Goal: Transaction & Acquisition: Purchase product/service

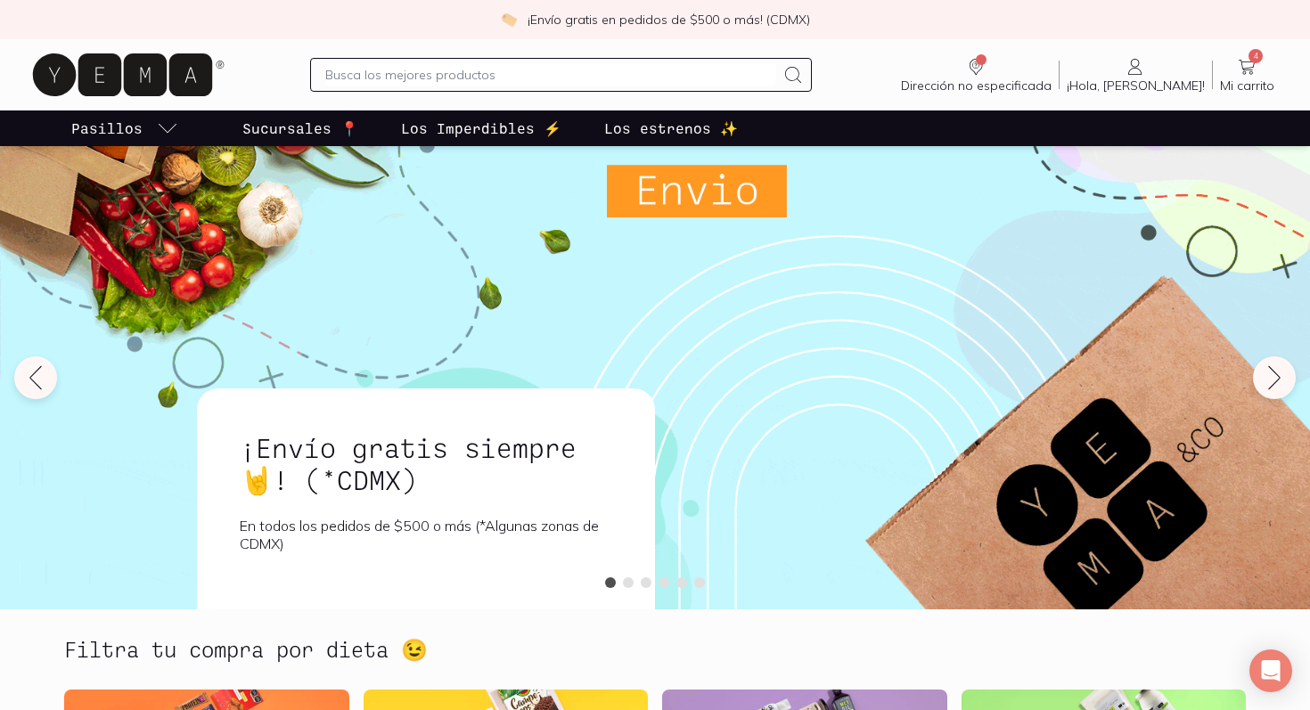
click at [1253, 70] on icon at bounding box center [1246, 66] width 21 height 21
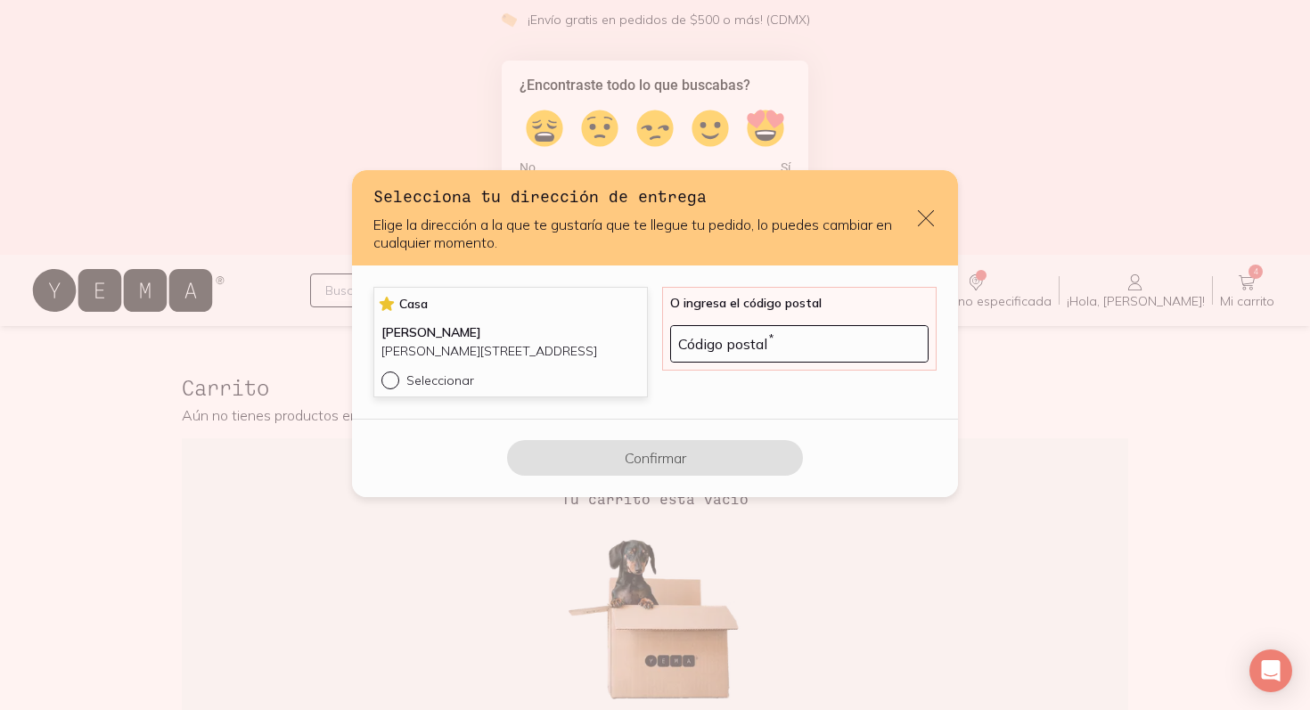
click at [500, 356] on p "[PERSON_NAME][STREET_ADDRESS]" at bounding box center [510, 351] width 258 height 19
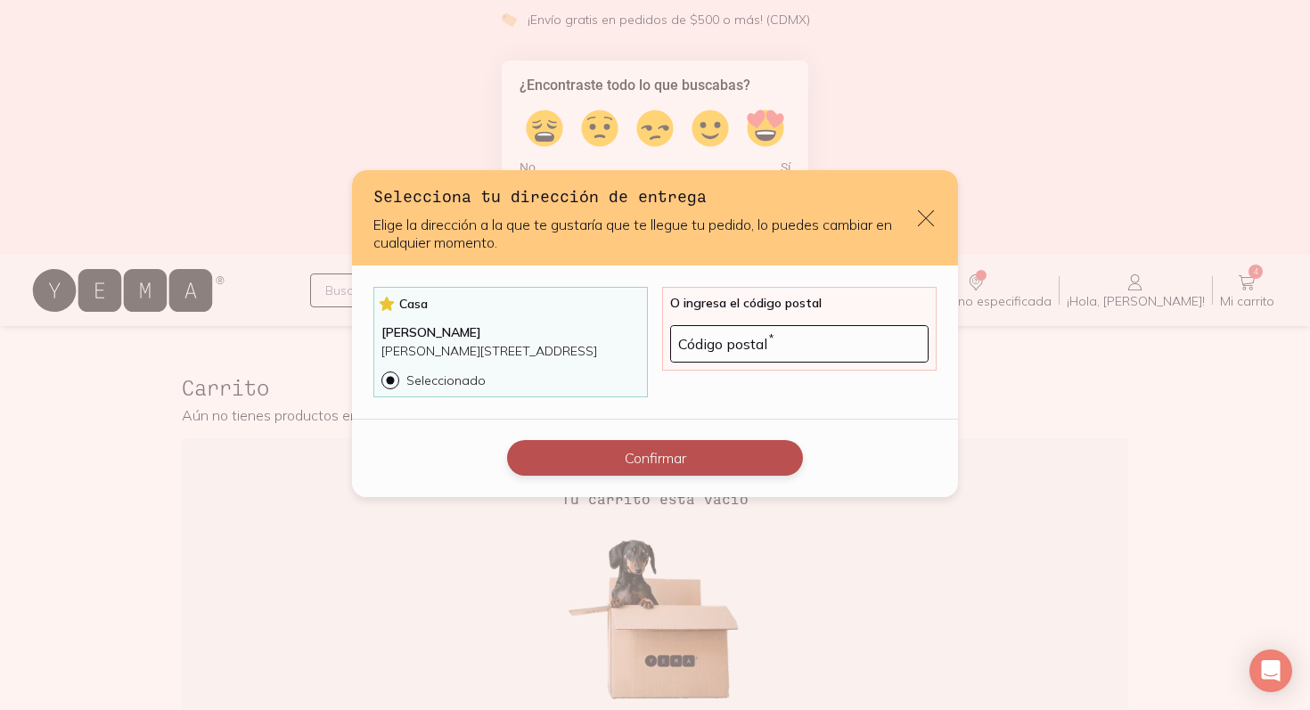
click at [590, 449] on button "Confirmar" at bounding box center [655, 458] width 296 height 36
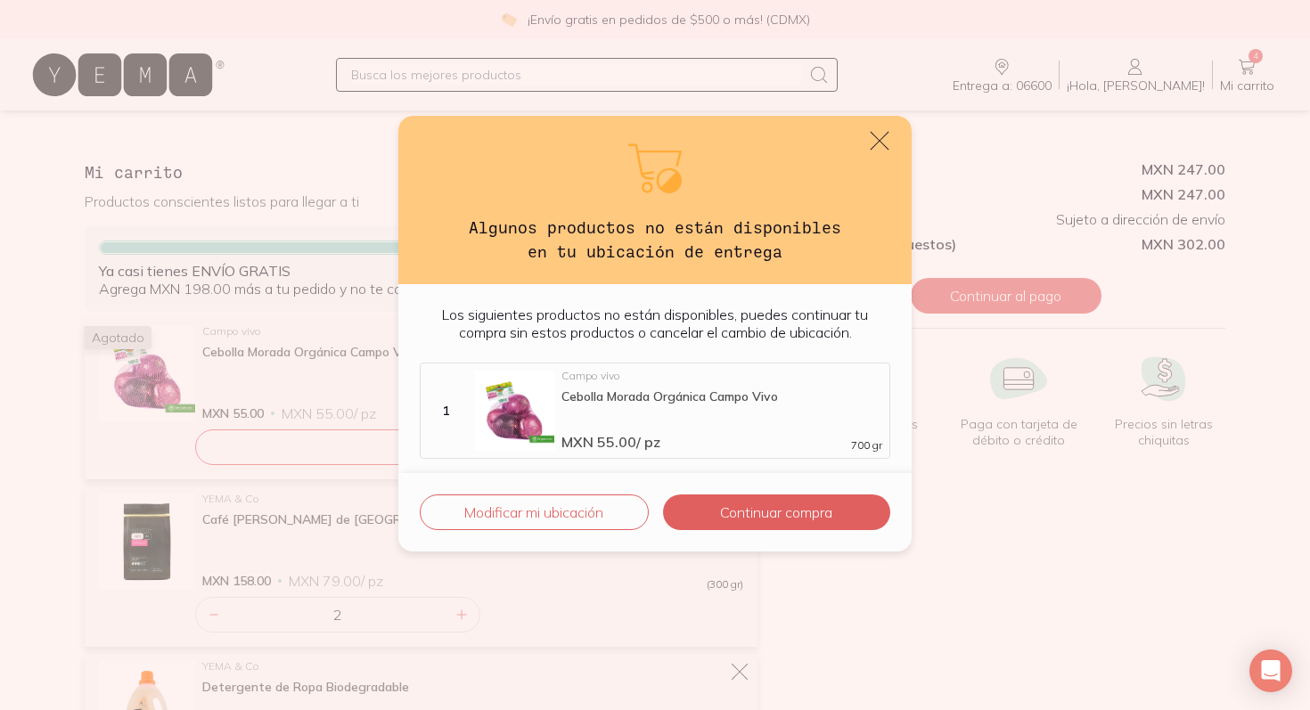
click at [876, 137] on icon "default" at bounding box center [880, 141] width 19 height 19
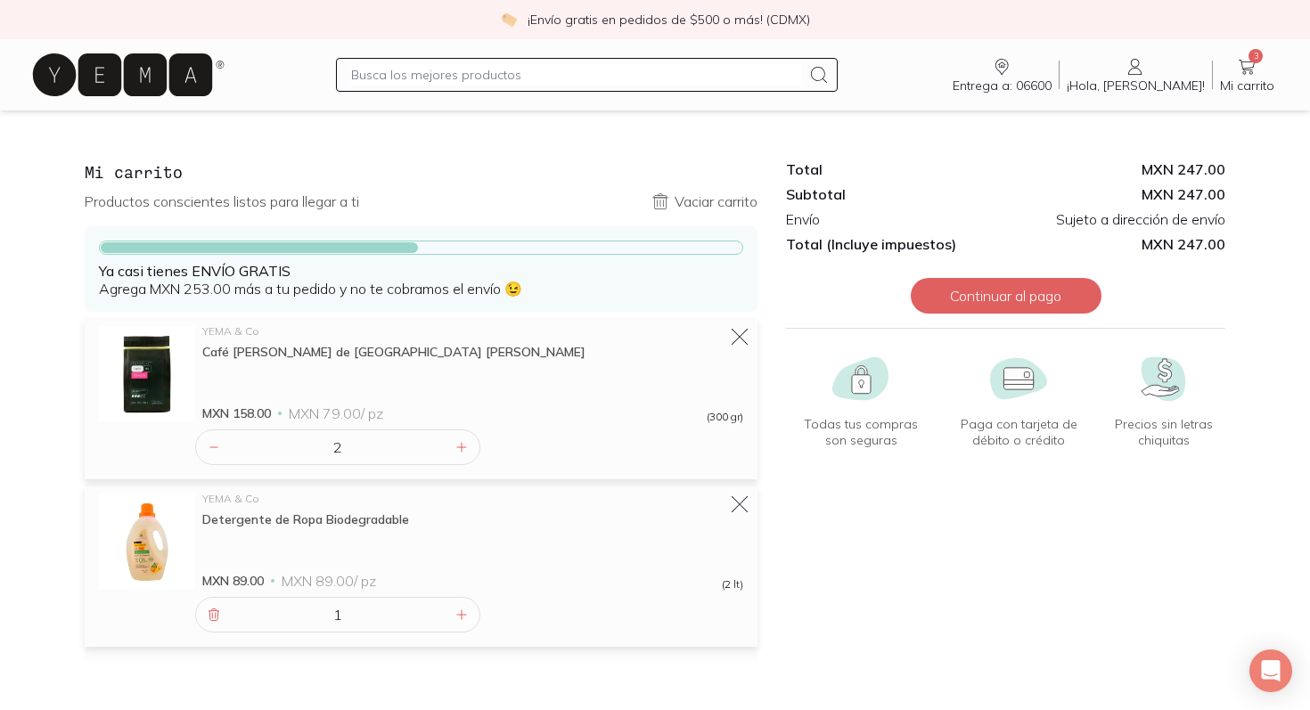
click at [155, 72] on icon at bounding box center [122, 74] width 179 height 43
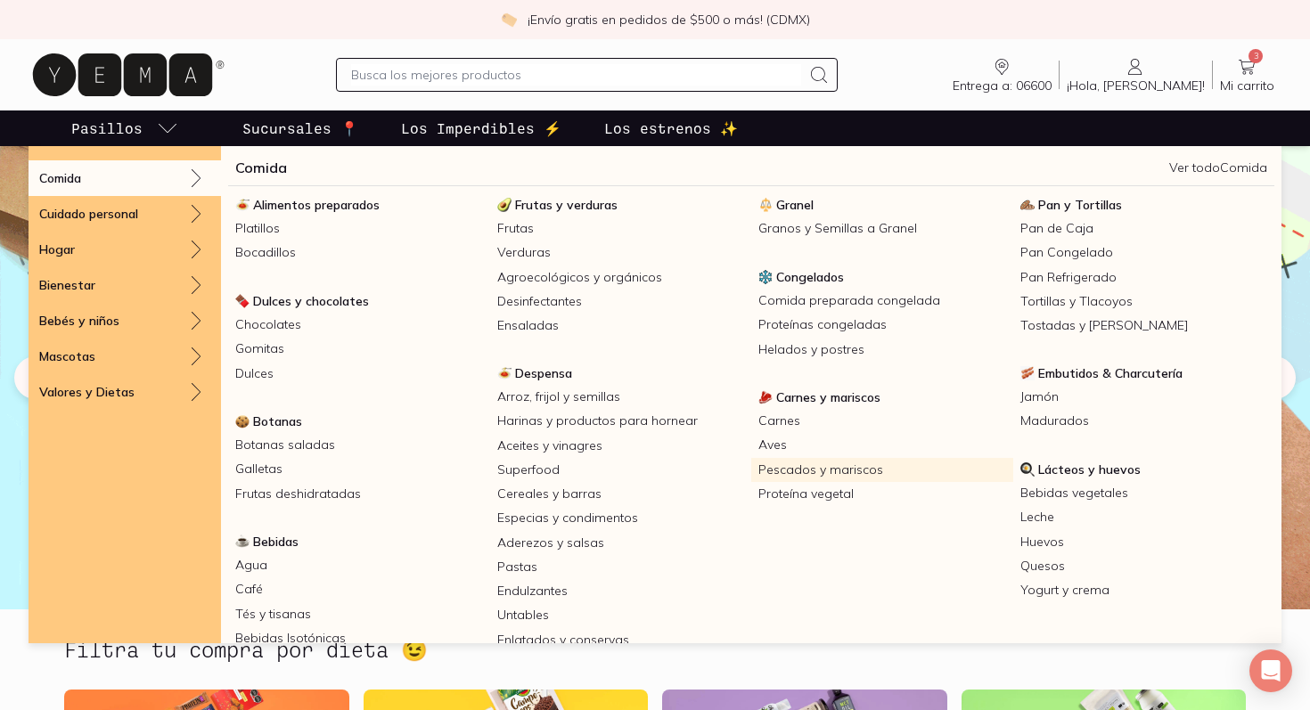
click at [814, 467] on link "Pescados y mariscos" at bounding box center [882, 470] width 262 height 24
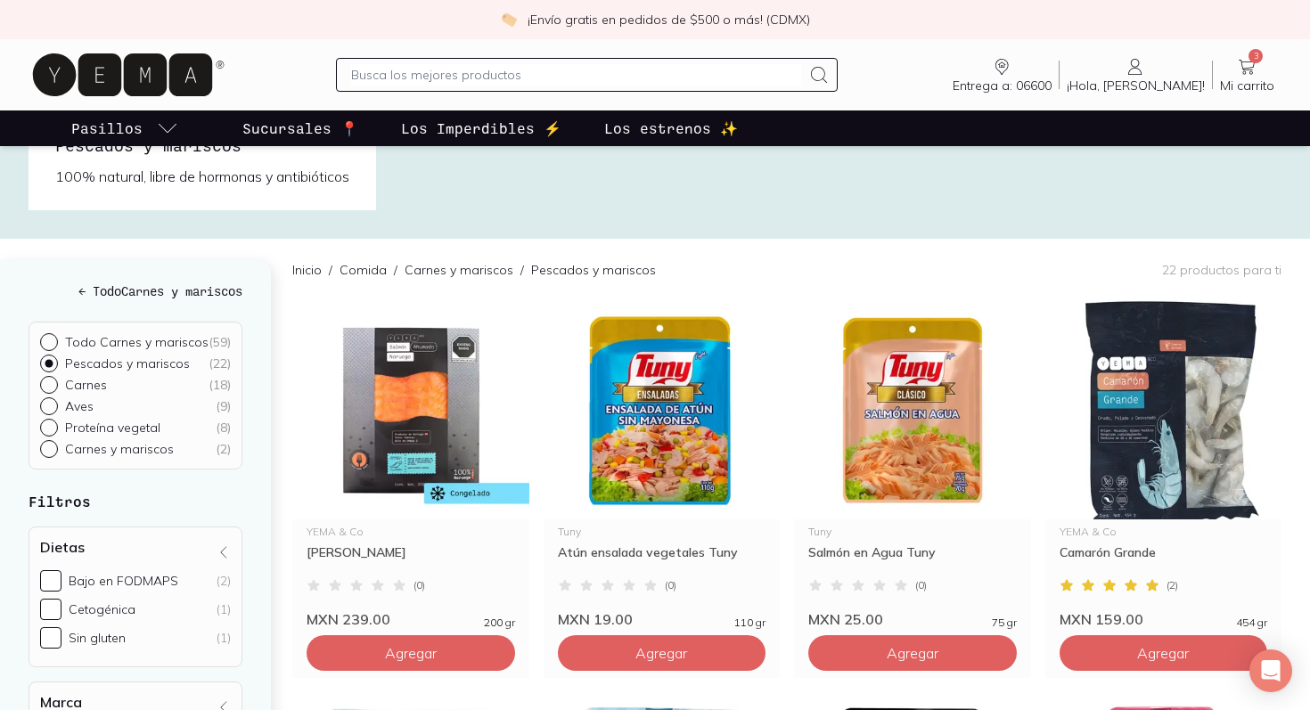
scroll to position [63, 0]
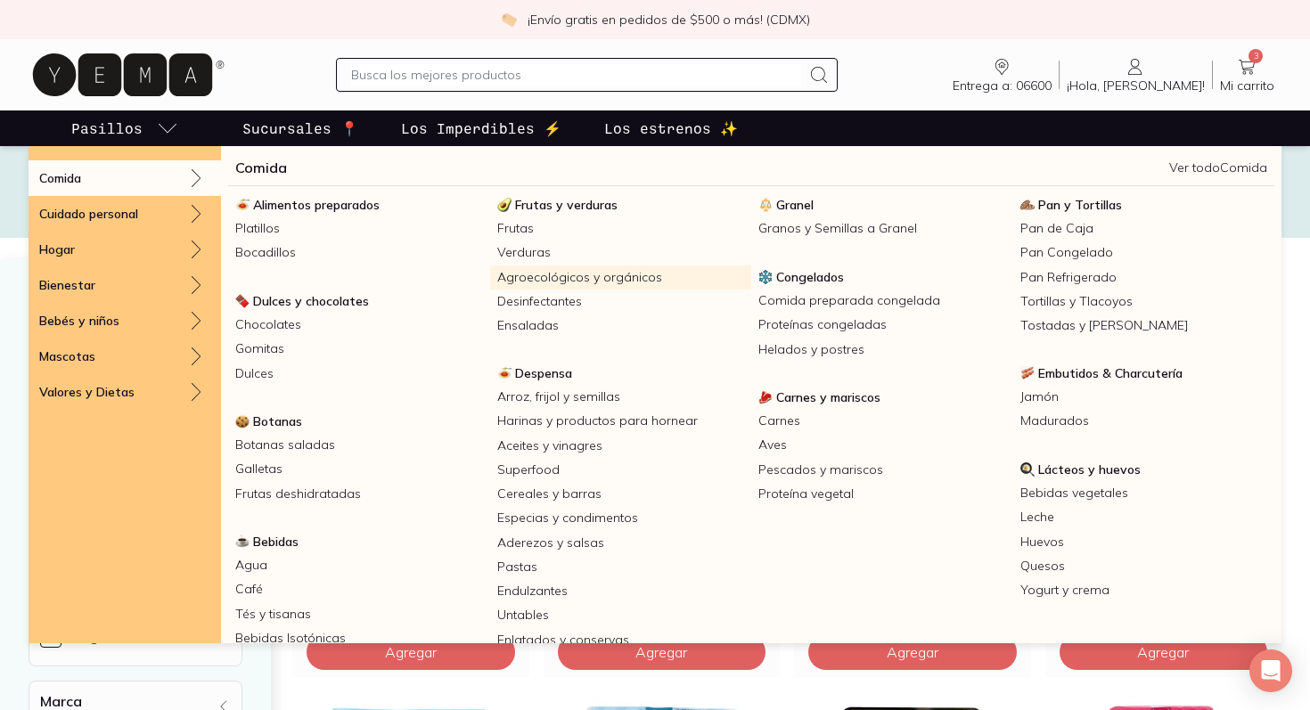
click at [562, 282] on link "Agroecológicos y orgánicos" at bounding box center [621, 278] width 262 height 24
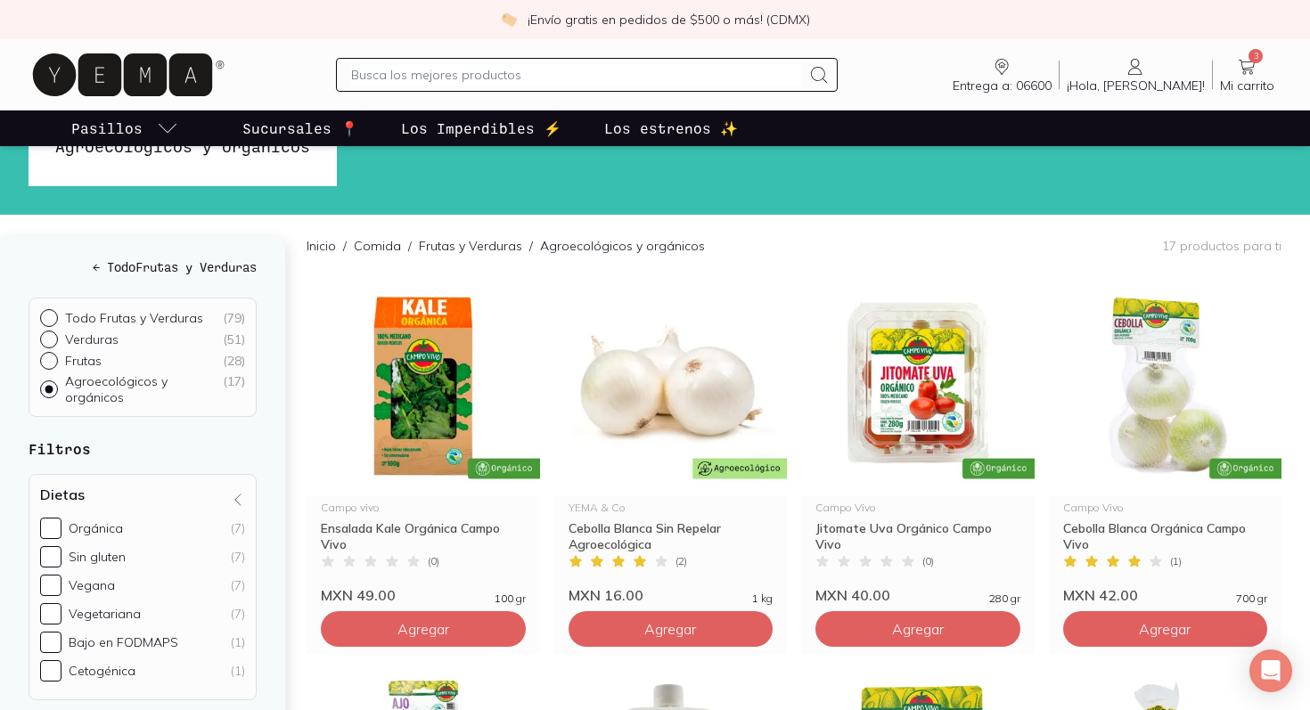
scroll to position [227, 0]
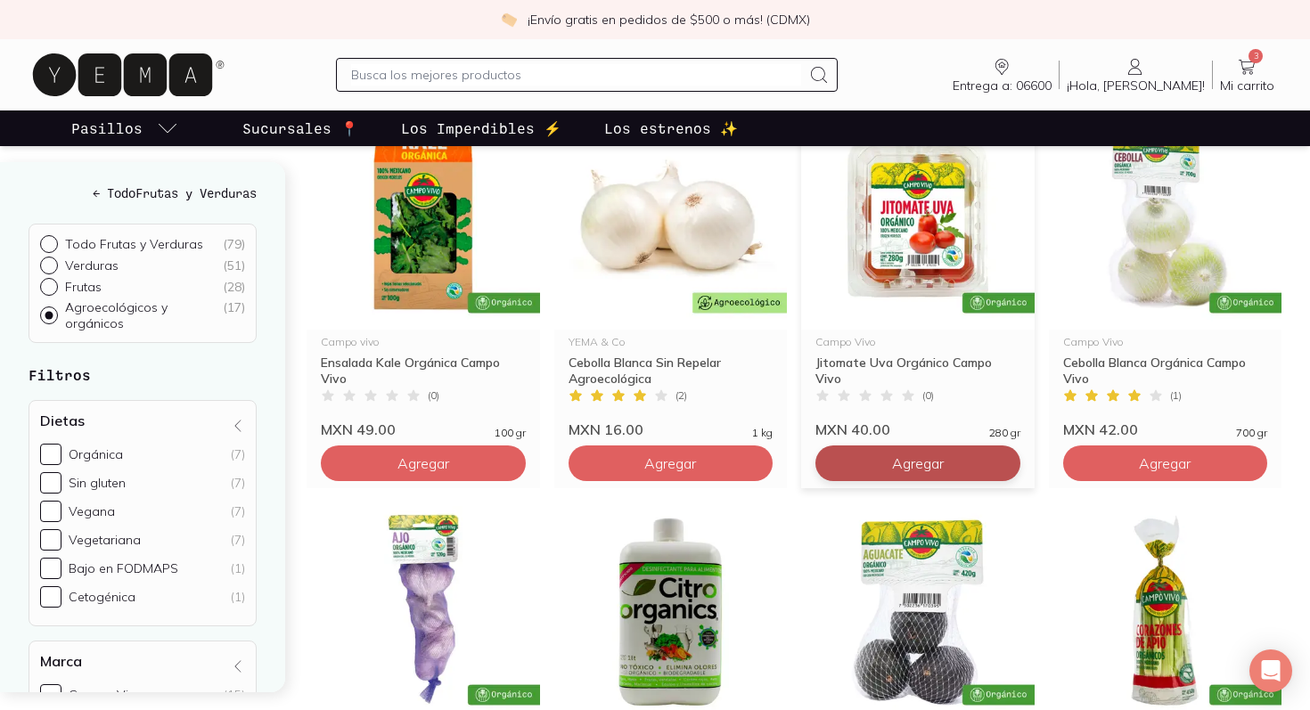
click at [922, 462] on span "Agregar" at bounding box center [918, 464] width 52 height 18
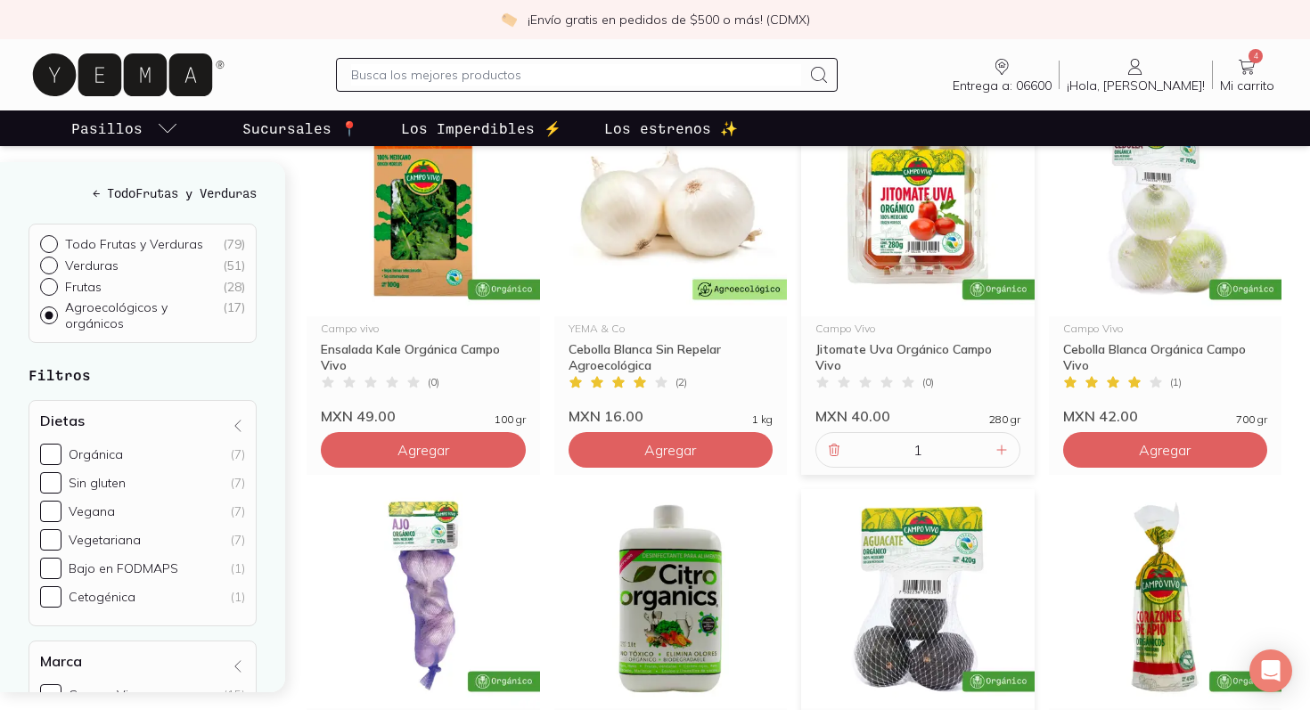
scroll to position [0, 0]
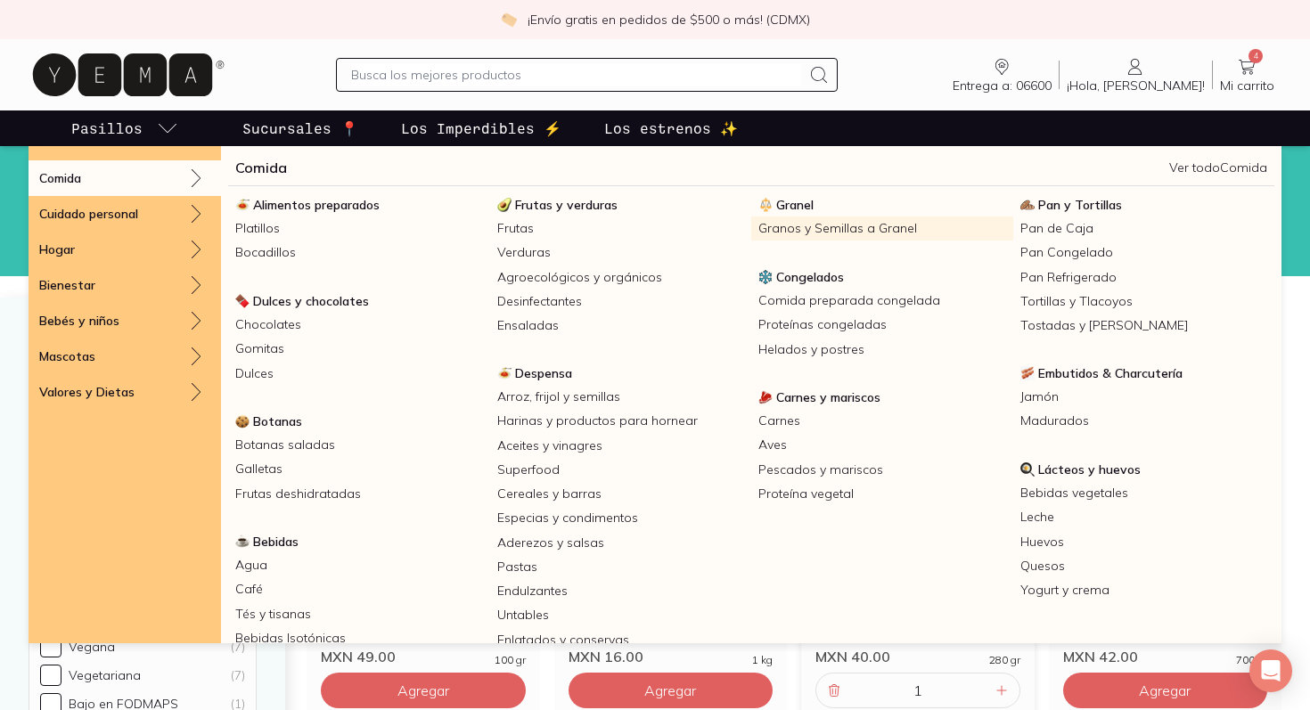
click at [811, 233] on link "Granos y Semillas a Granel" at bounding box center [882, 229] width 262 height 24
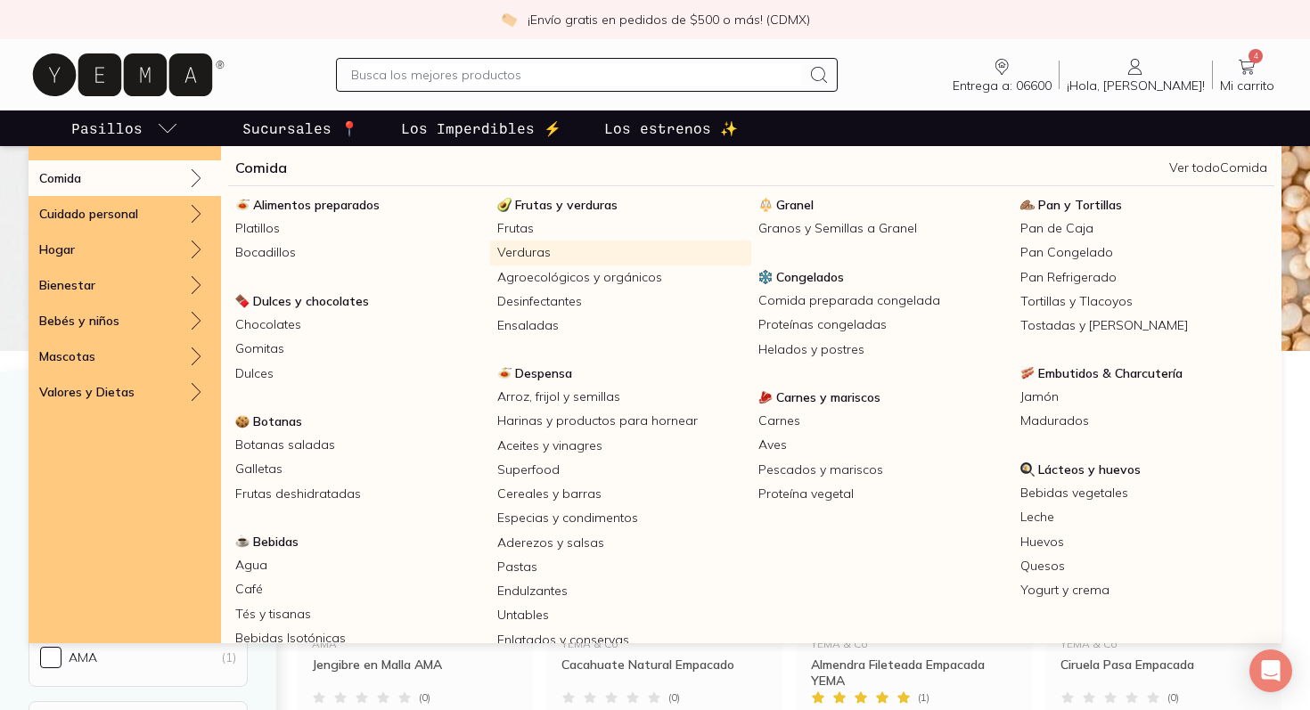
click at [535, 250] on link "Verduras" at bounding box center [621, 253] width 262 height 24
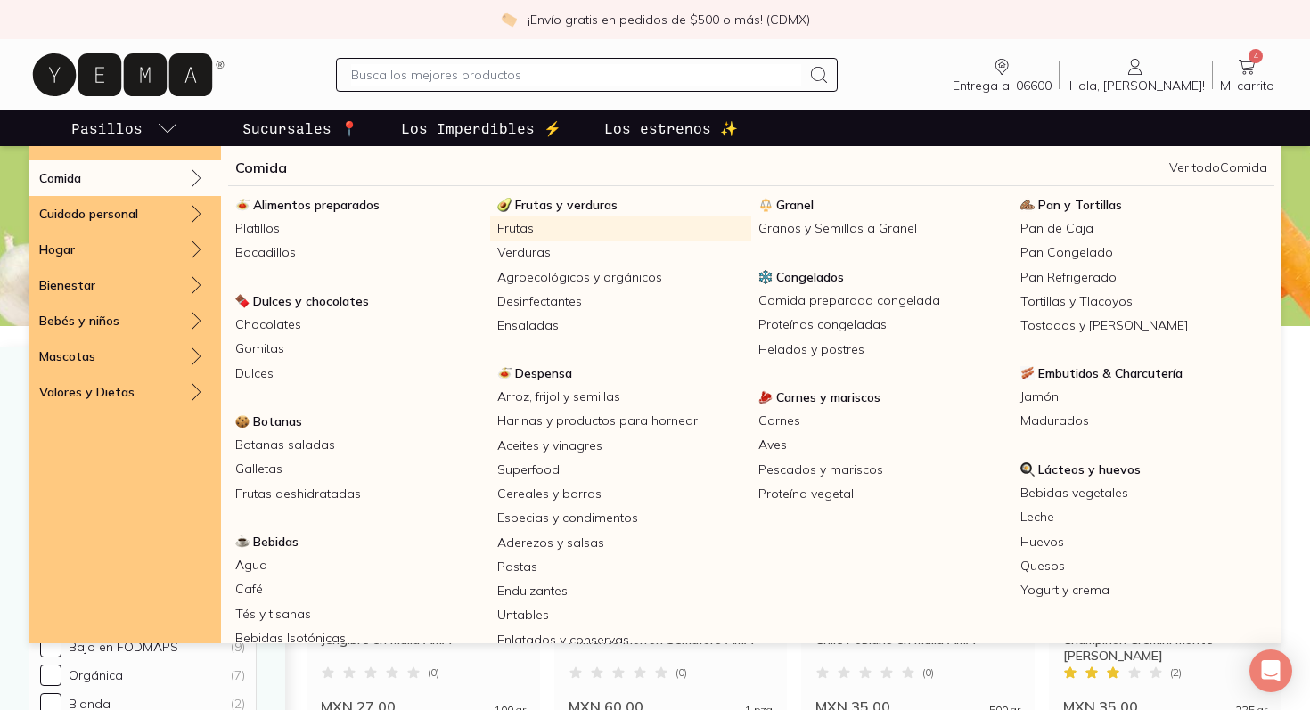
click at [523, 226] on link "Frutas" at bounding box center [621, 229] width 262 height 24
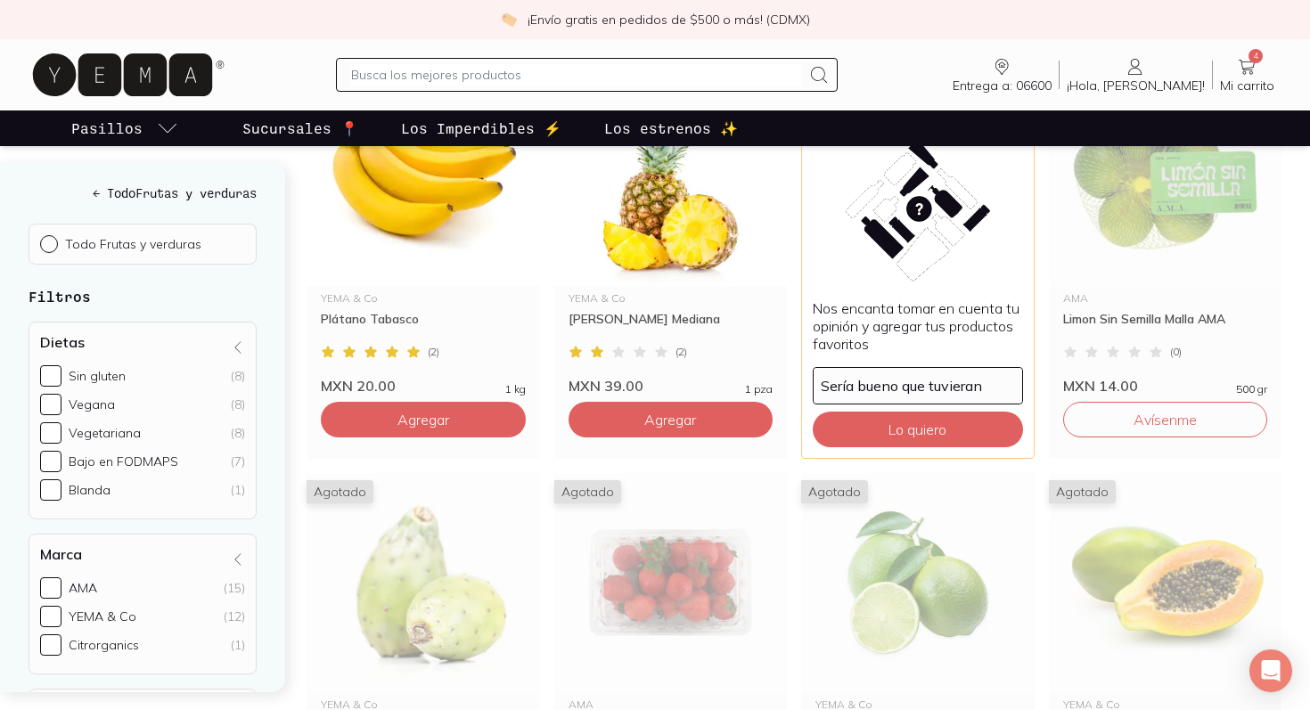
scroll to position [2283, 0]
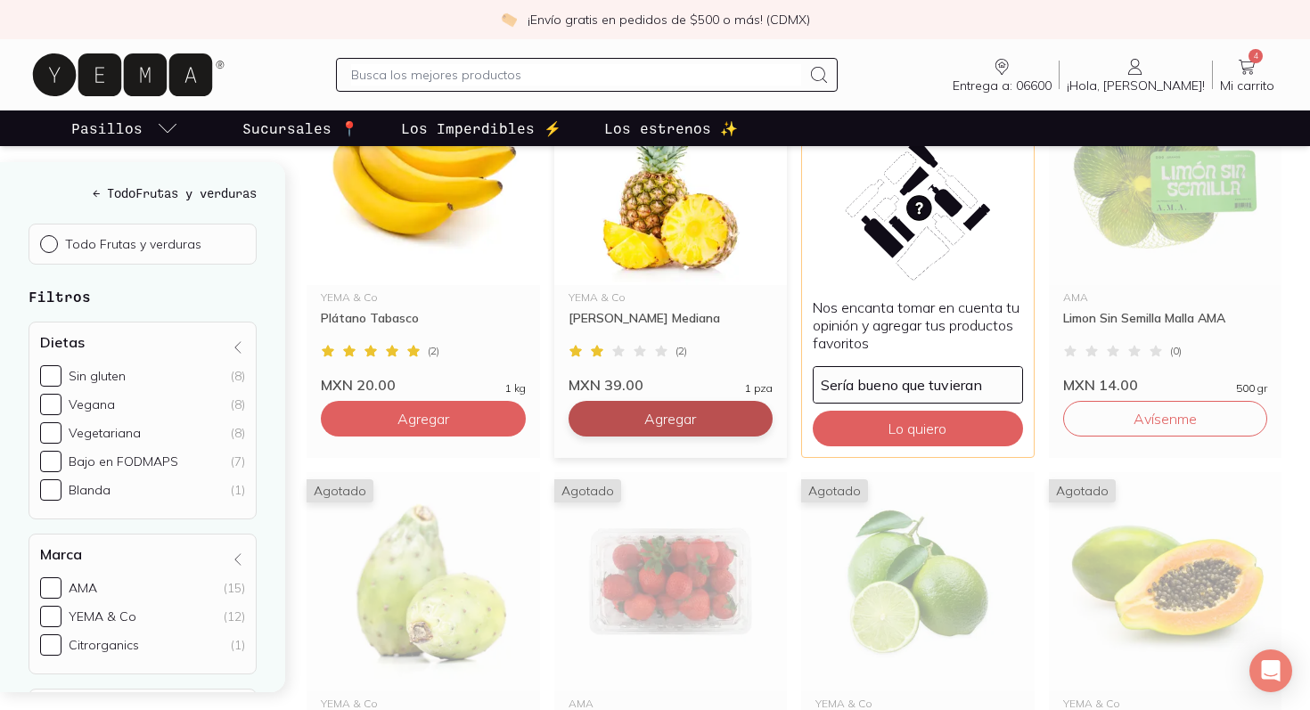
click at [676, 422] on span "Agregar" at bounding box center [670, 419] width 52 height 18
